Goal: Transaction & Acquisition: Purchase product/service

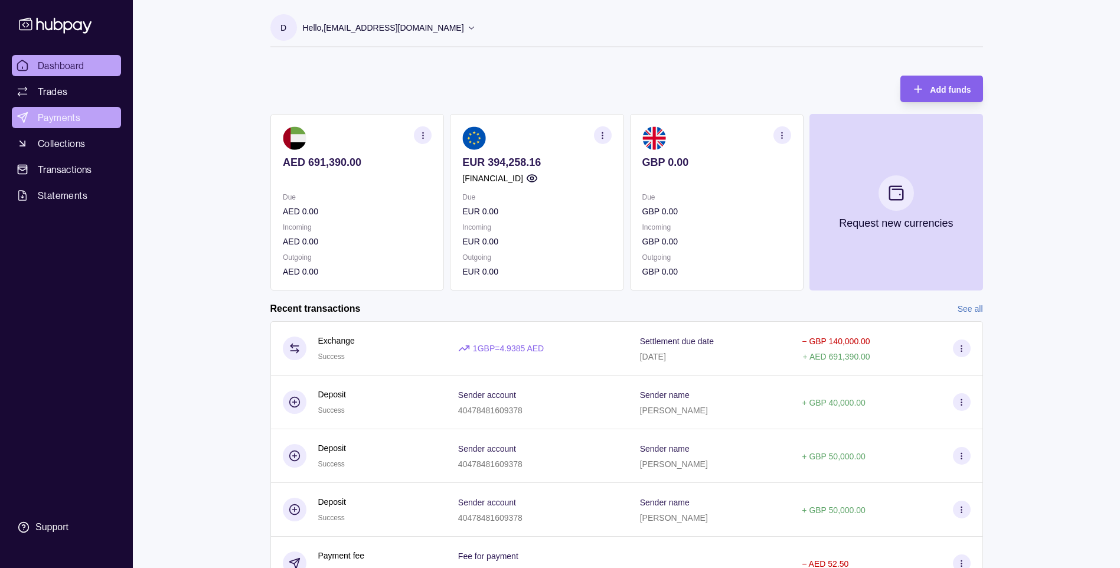
click at [61, 117] on span "Payments" at bounding box center [59, 117] width 43 height 14
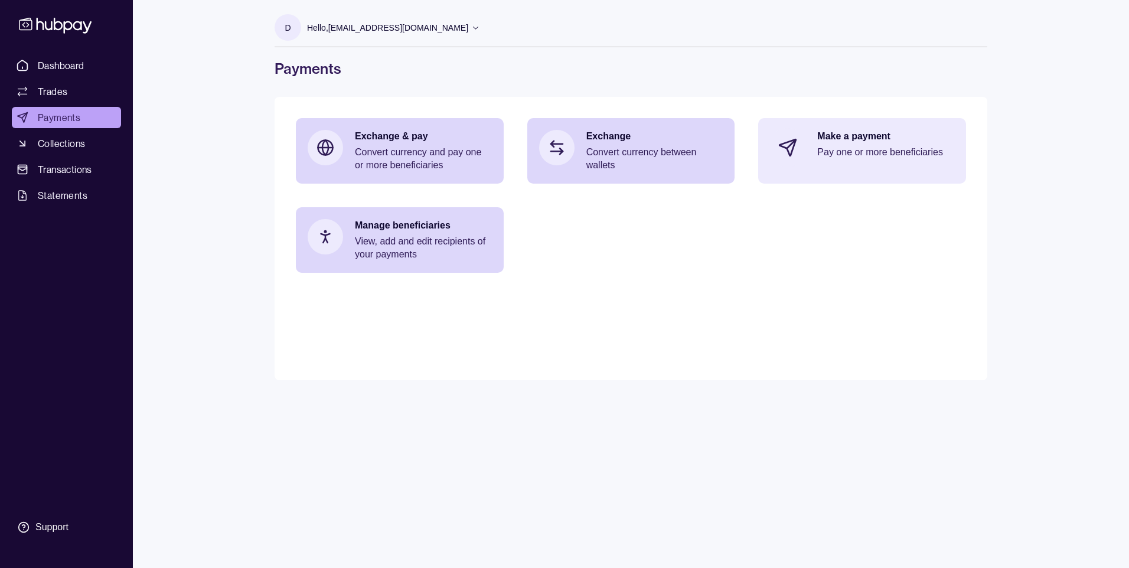
click at [857, 157] on p "Pay one or more beneficiaries" at bounding box center [885, 152] width 137 height 13
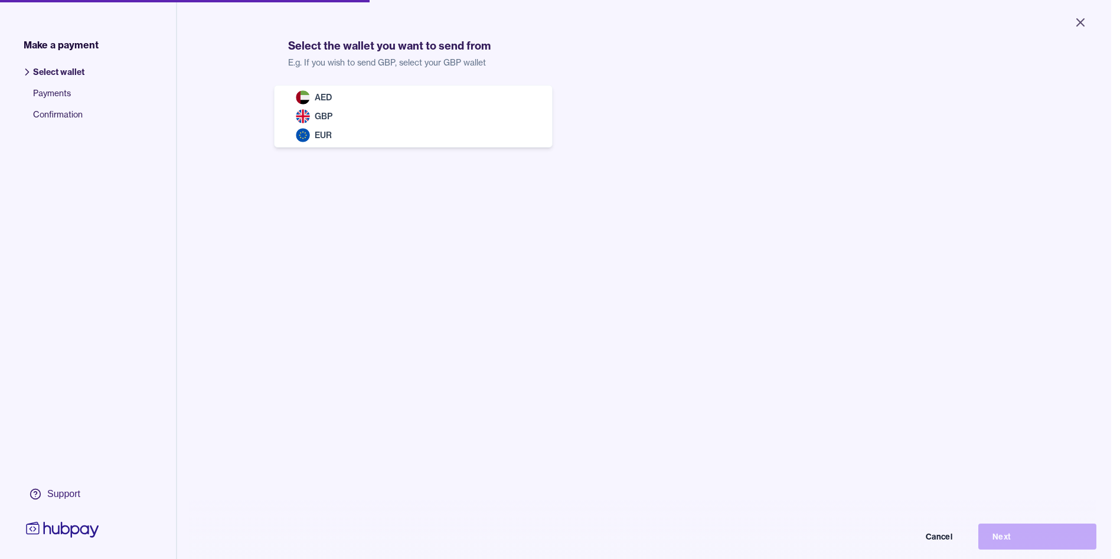
click at [368, 107] on body "Close Make a payment Select wallet Payments Confirmation Support Select the wal…" at bounding box center [555, 279] width 1111 height 559
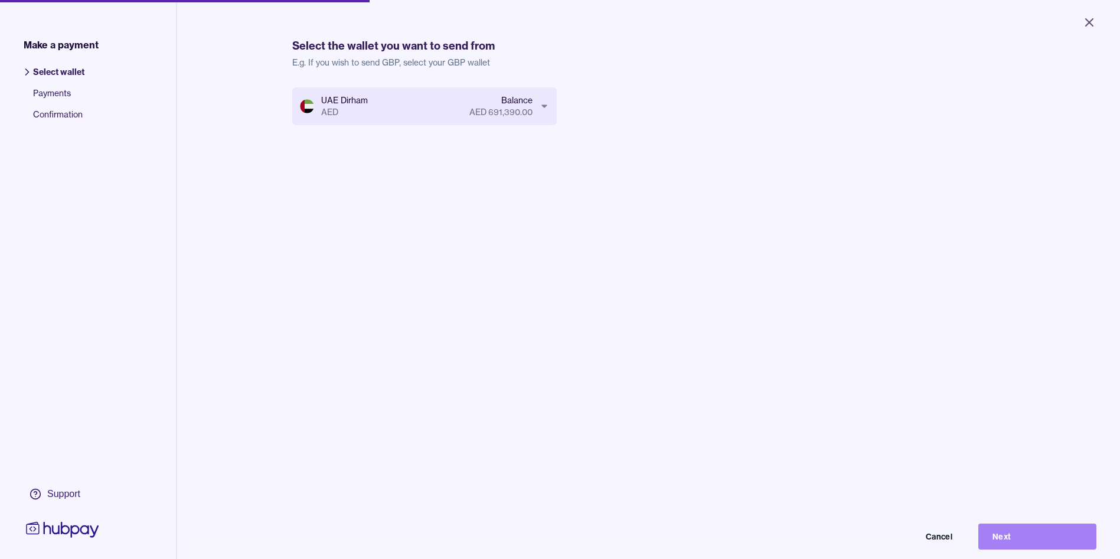
click at [1053, 548] on button "Next" at bounding box center [1037, 537] width 118 height 26
